Goal: Task Accomplishment & Management: Manage account settings

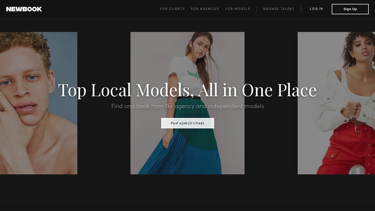
click at [319, 10] on link "Log in" at bounding box center [316, 9] width 31 height 6
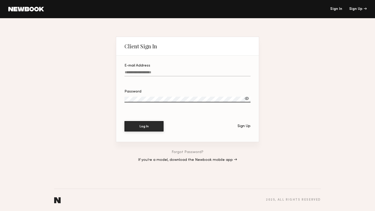
click at [140, 71] on input "E-mail Address" at bounding box center [187, 74] width 126 height 6
type input "**********"
click at [124, 121] on button "Log In" at bounding box center [143, 126] width 39 height 10
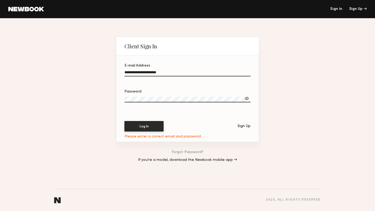
click at [124, 121] on button "Log In" at bounding box center [143, 126] width 39 height 10
click at [245, 99] on div at bounding box center [246, 98] width 5 height 5
click at [124, 121] on button "Log In" at bounding box center [143, 126] width 39 height 10
